Goal: Task Accomplishment & Management: Complete application form

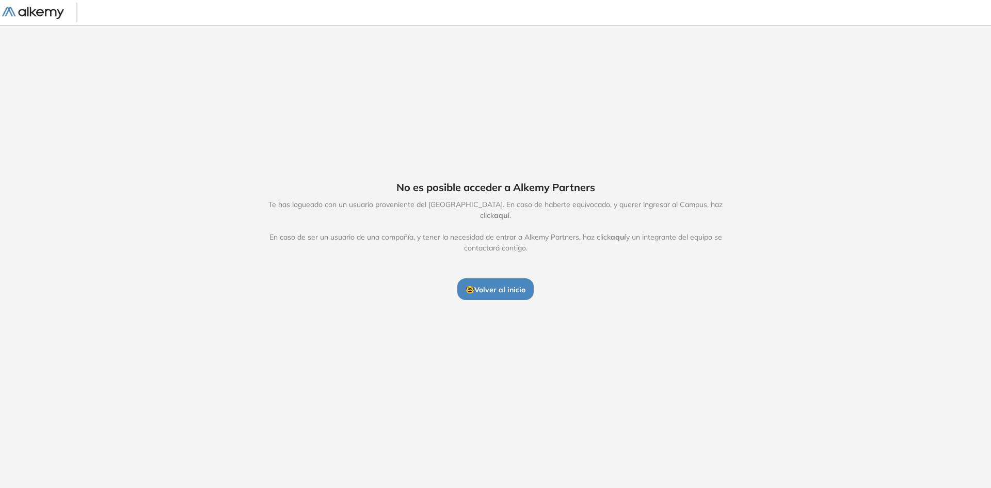
click at [491, 285] on span "🤓 Volver al inicio" at bounding box center [496, 289] width 60 height 9
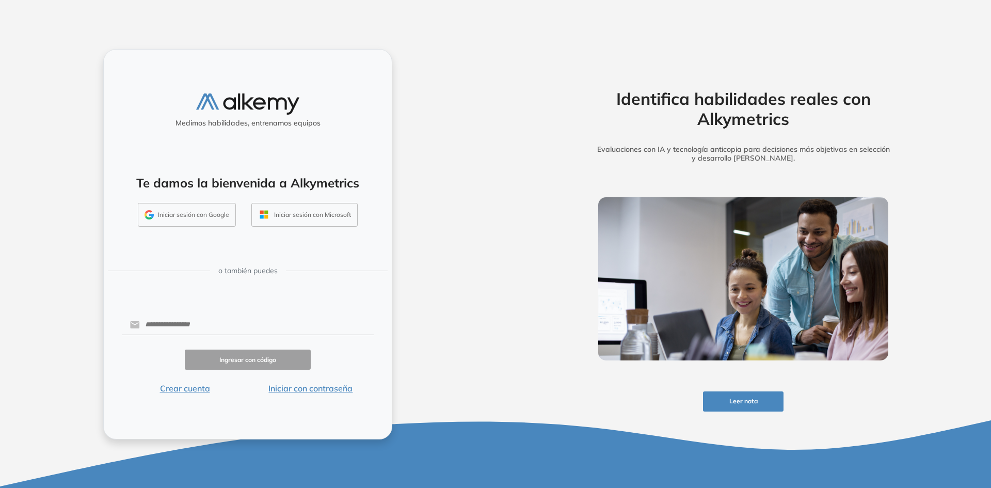
click at [200, 219] on button "Iniciar sesión con Google" at bounding box center [187, 215] width 98 height 24
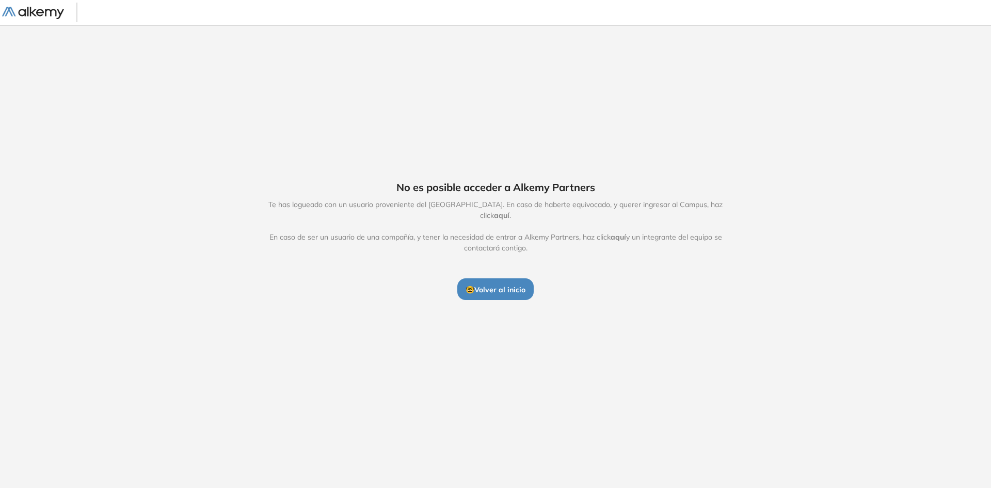
click at [55, 12] on img at bounding box center [33, 13] width 62 height 13
